Goal: Find specific page/section

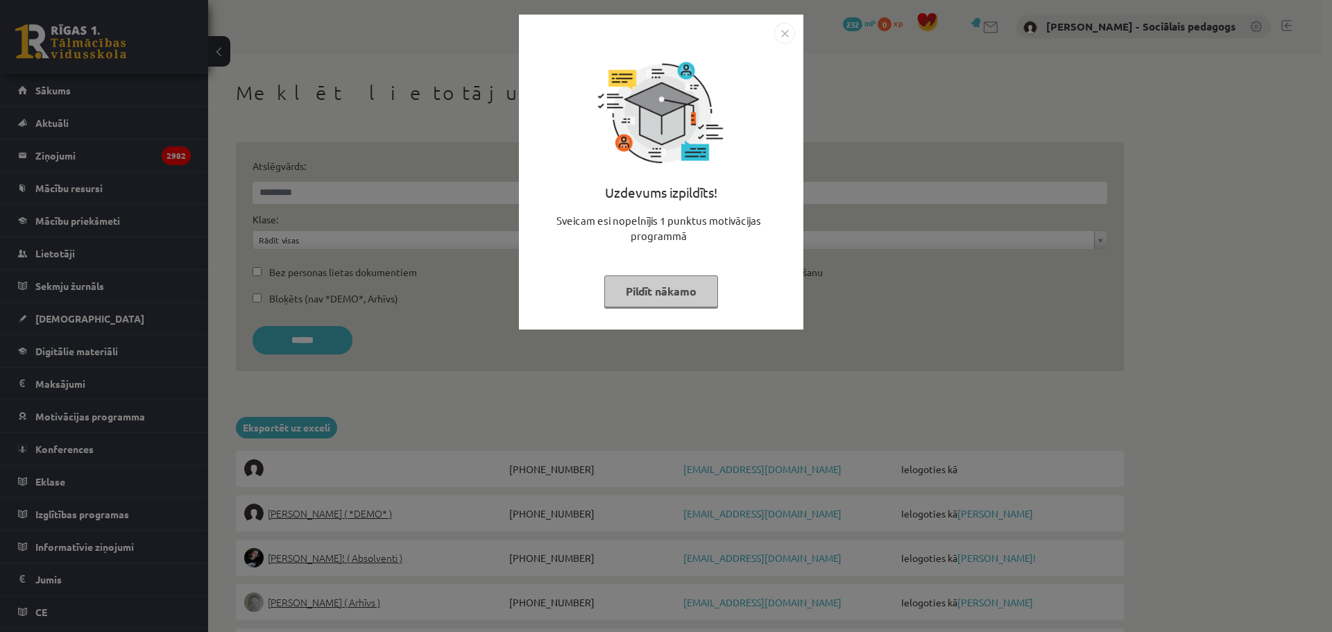
click at [669, 287] on button "Pildīt nākamo" at bounding box center [661, 291] width 114 height 32
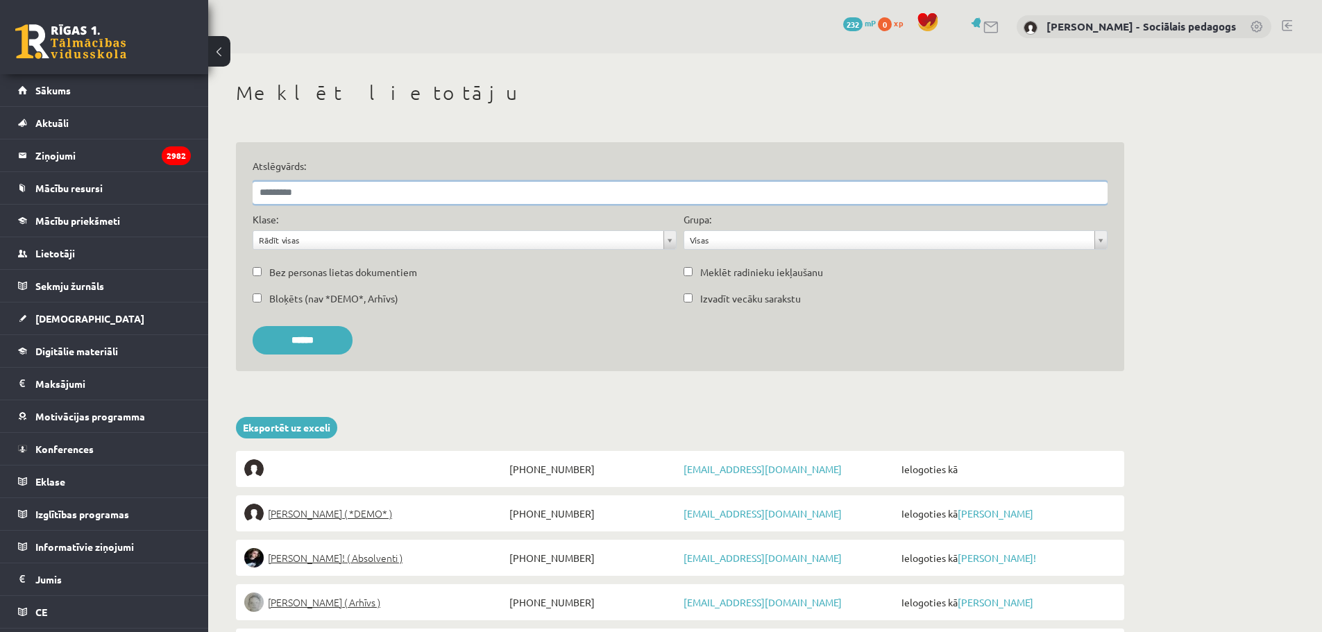
click at [432, 193] on input "Atslēgvārds:" at bounding box center [680, 193] width 855 height 22
click at [332, 194] on input "Atslēgvārds:" at bounding box center [680, 193] width 855 height 22
type input "**********"
click at [328, 348] on input "******" at bounding box center [303, 340] width 100 height 28
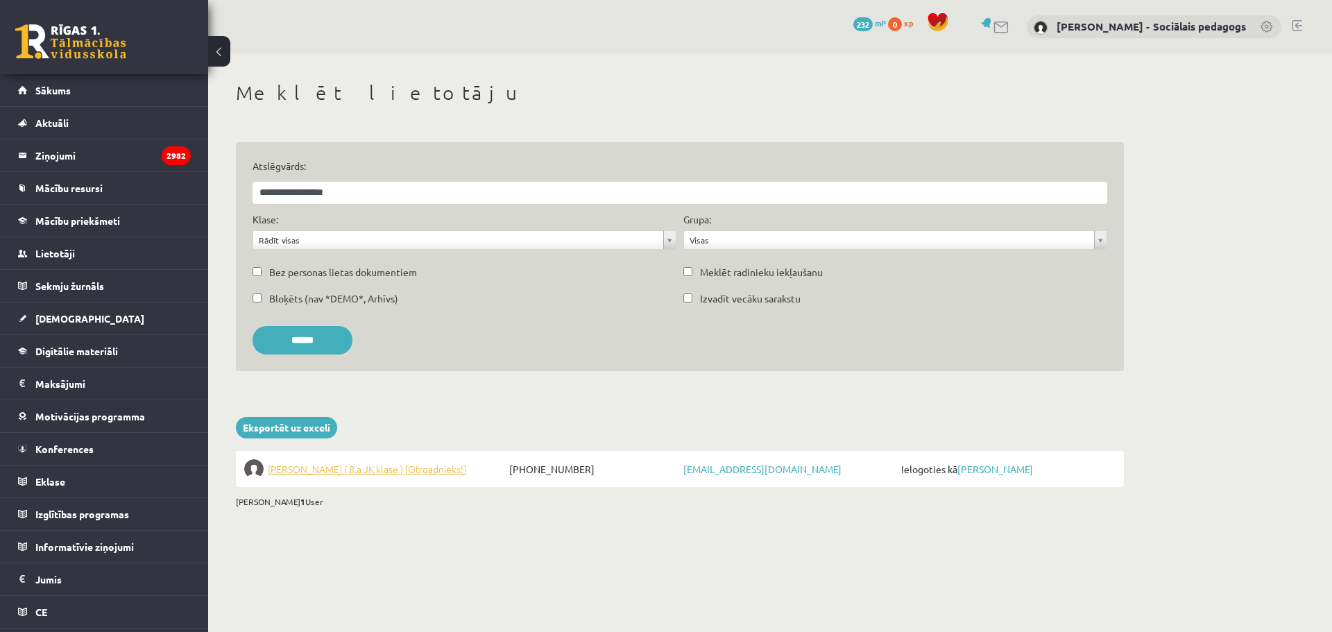
click at [388, 467] on span "[PERSON_NAME] ( 8.a JK klase ) [Otrgadnieks!]" at bounding box center [367, 468] width 198 height 19
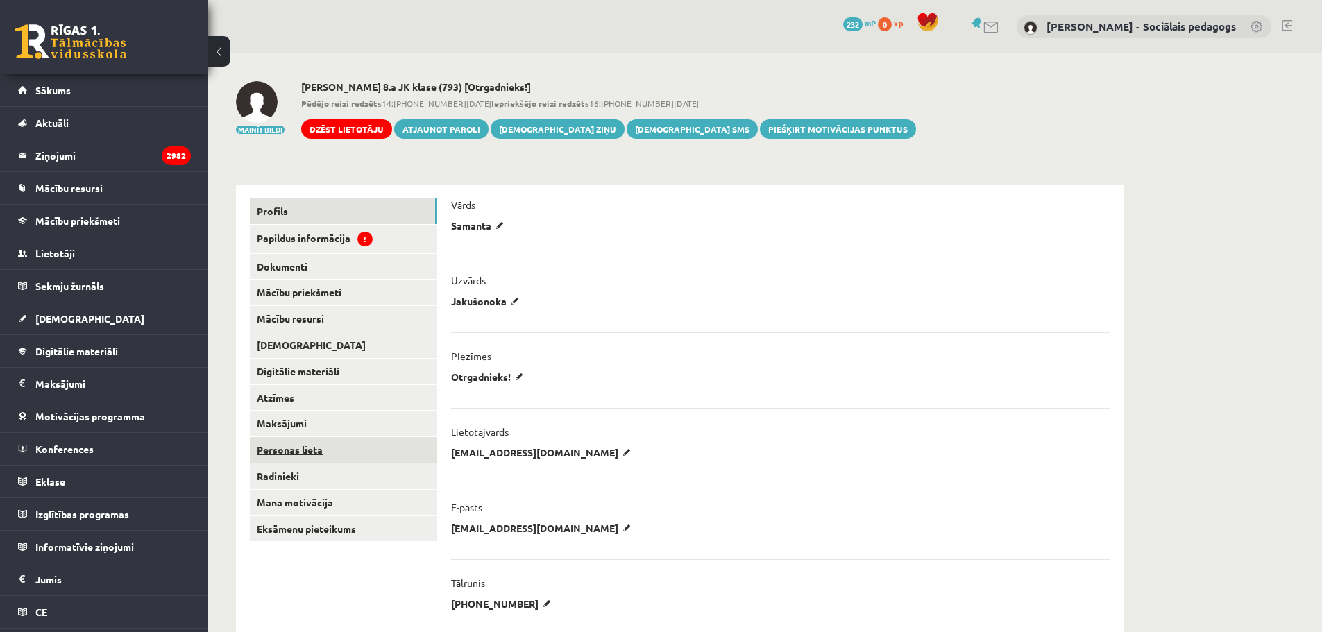
click at [283, 450] on link "Personas lieta" at bounding box center [343, 450] width 187 height 26
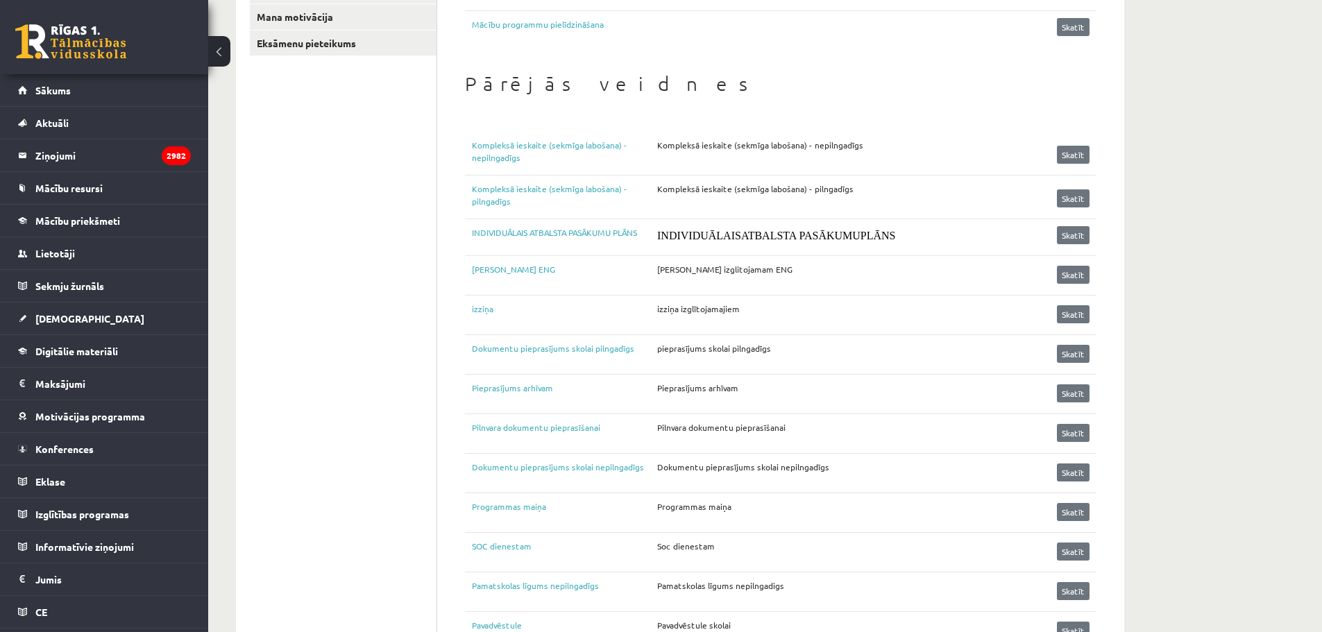
scroll to position [624, 0]
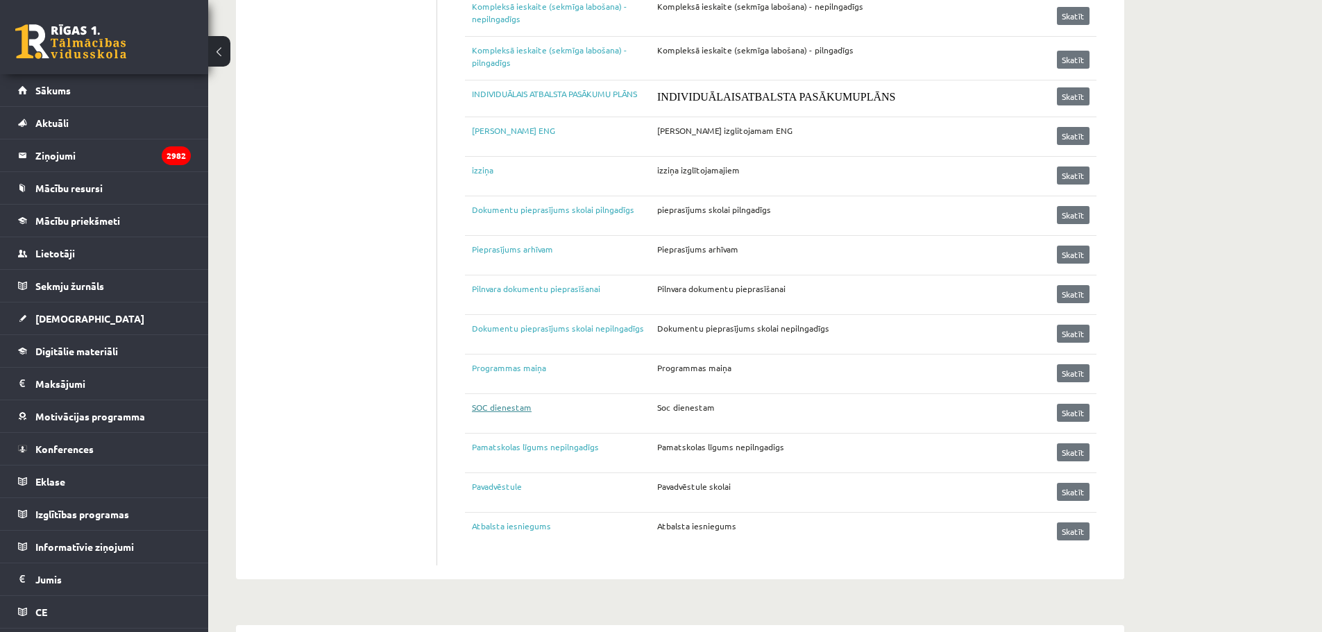
click at [498, 407] on link "SOC dienestam" at bounding box center [564, 411] width 185 height 21
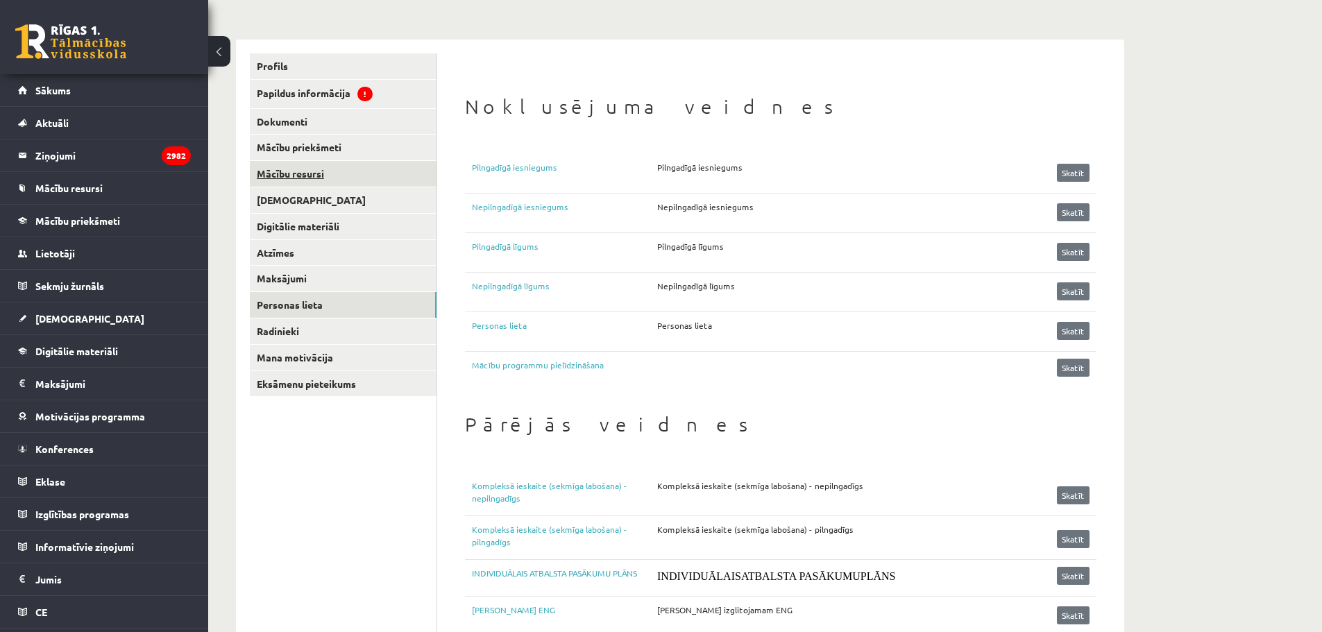
scroll to position [0, 0]
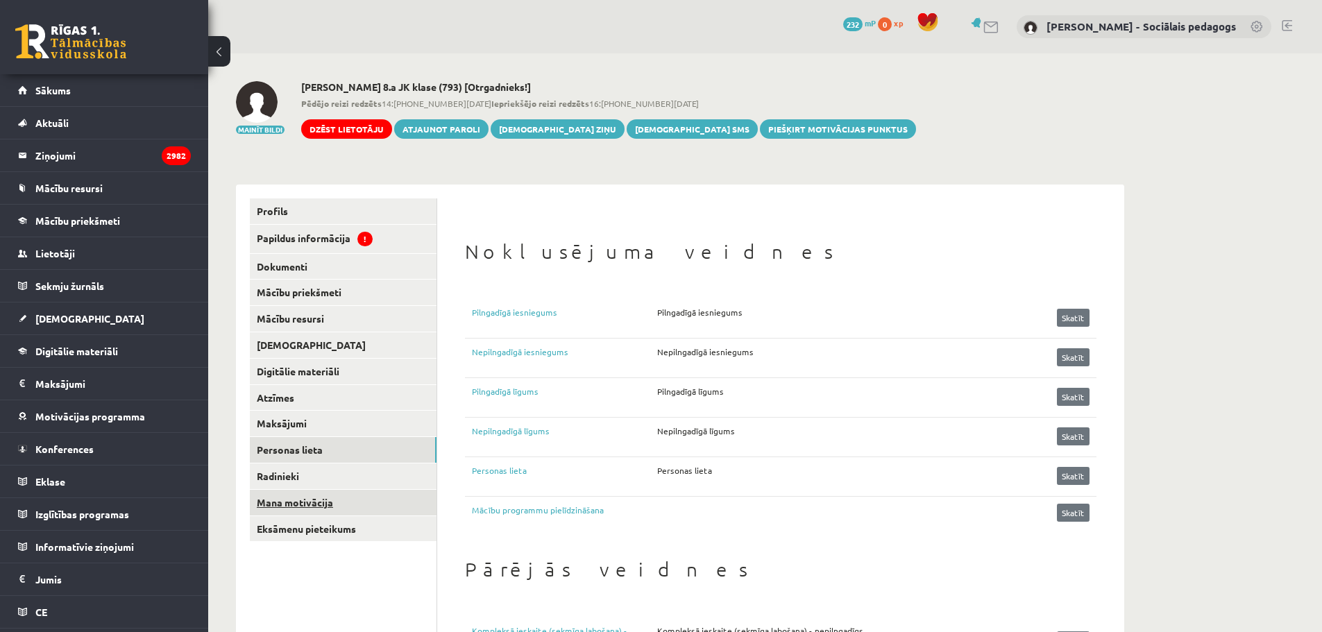
click at [313, 501] on link "Mana motivācija" at bounding box center [343, 503] width 187 height 26
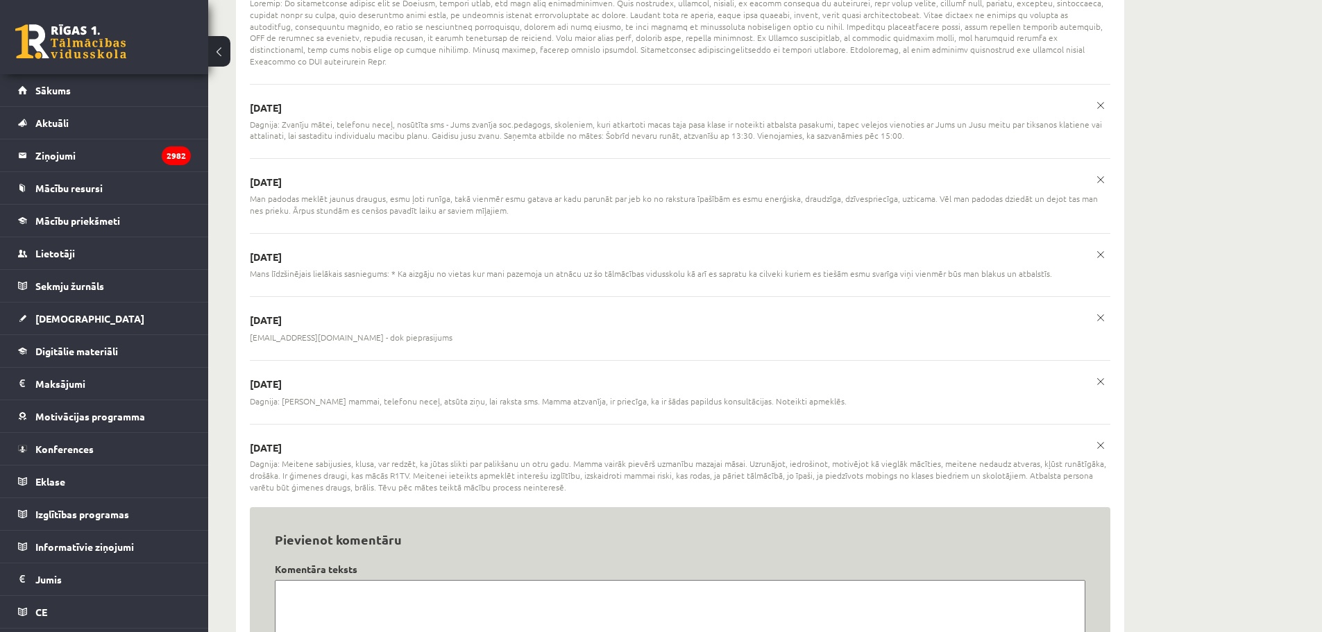
scroll to position [2498, 0]
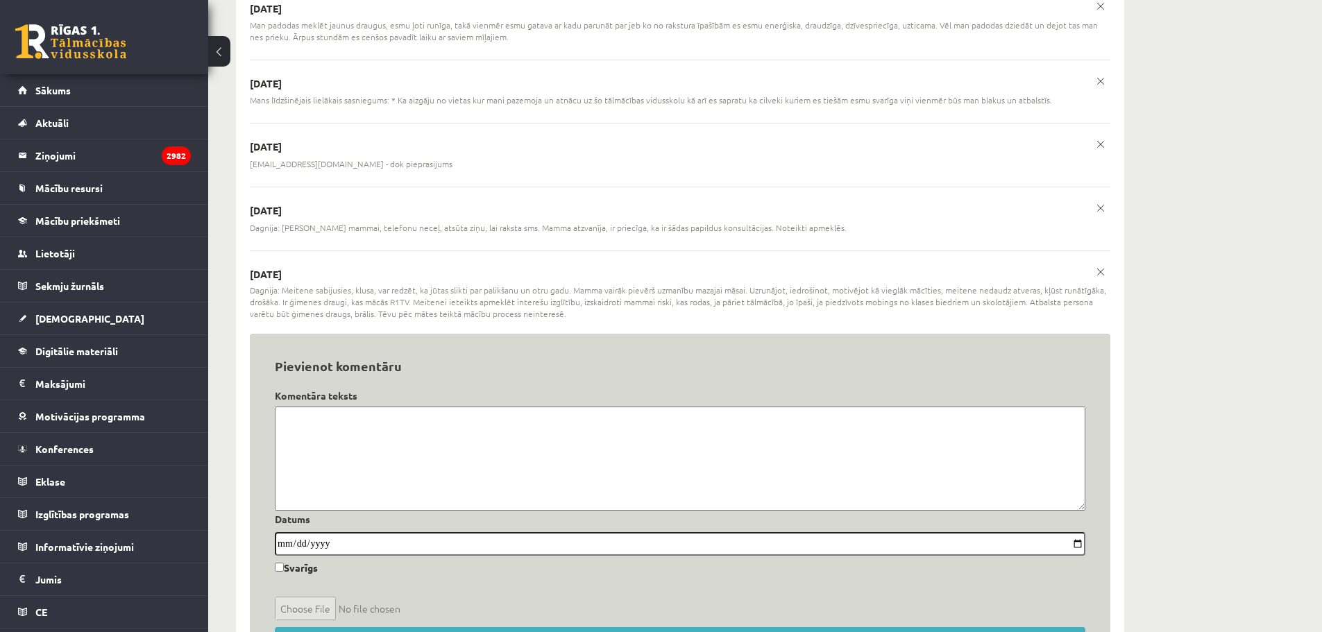
click at [544, 305] on span "Dagnija: Meitene sabijusies, klusa, var redzēt, ka jūtas slikti par palikšanu u…" at bounding box center [680, 301] width 860 height 35
click at [536, 303] on span "Dagnija: Meitene sabijusies, klusa, var redzēt, ka jūtas slikti par palikšanu u…" at bounding box center [680, 301] width 860 height 35
